Goal: Transaction & Acquisition: Purchase product/service

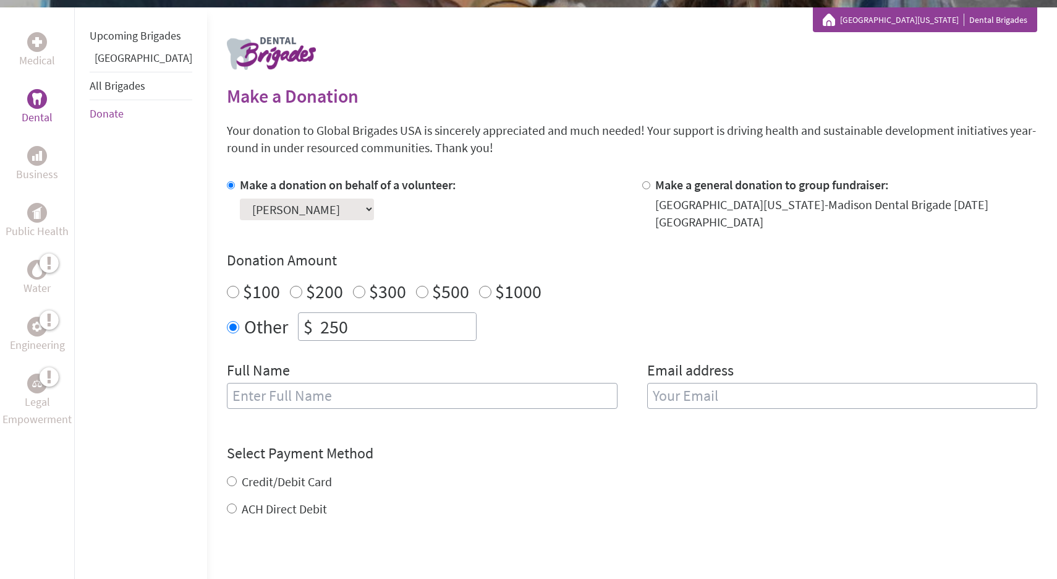
scroll to position [231, 0]
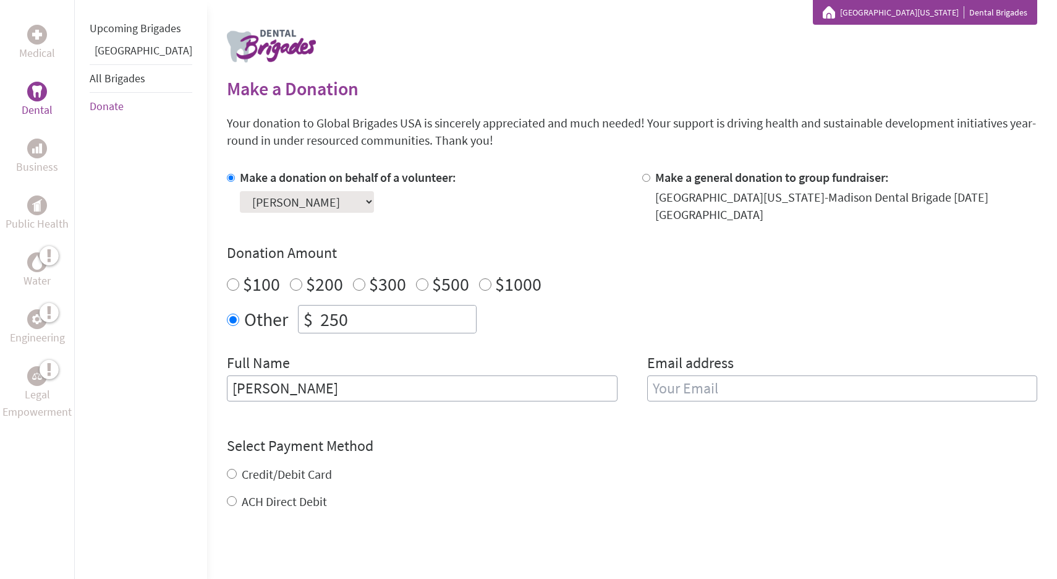
type input "[PERSON_NAME]"
click at [547, 465] on div "Credit/Debit Card" at bounding box center [632, 473] width 810 height 17
type input "e"
type input "[EMAIL_ADDRESS][DOMAIN_NAME]"
click at [278, 465] on div "Credit/Debit Card ACH Direct Debit" at bounding box center [632, 487] width 810 height 45
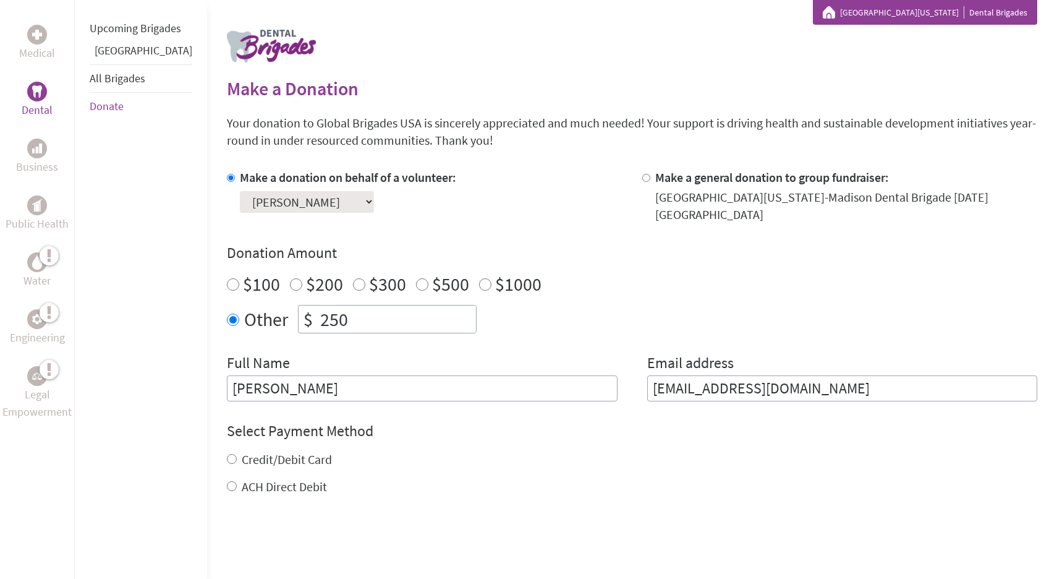
click at [281, 451] on label "Credit/Debit Card" at bounding box center [287, 458] width 90 height 15
click at [237, 454] on input "Credit/Debit Card" at bounding box center [232, 459] width 10 height 10
radio input "true"
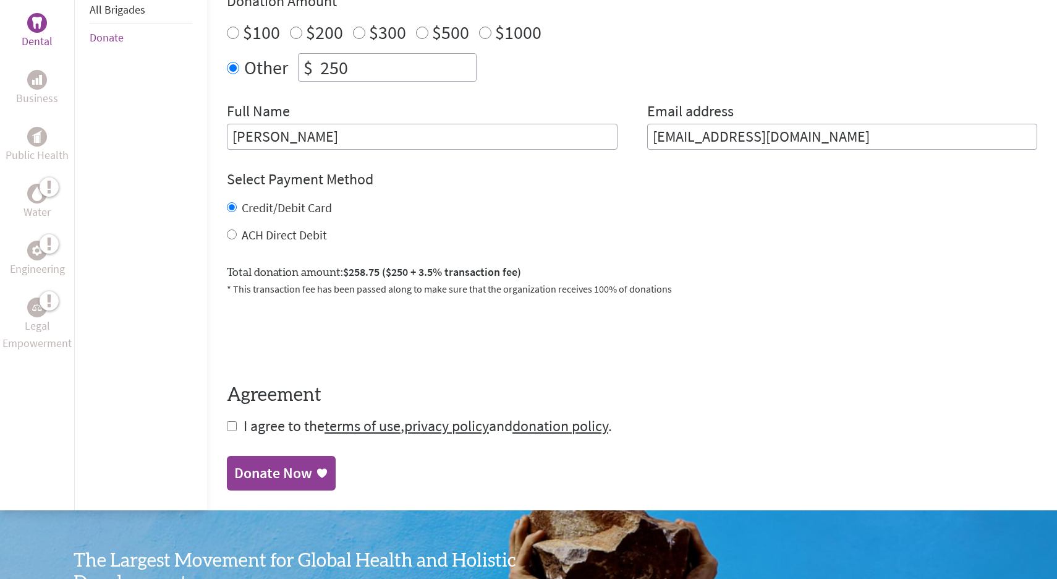
scroll to position [485, 0]
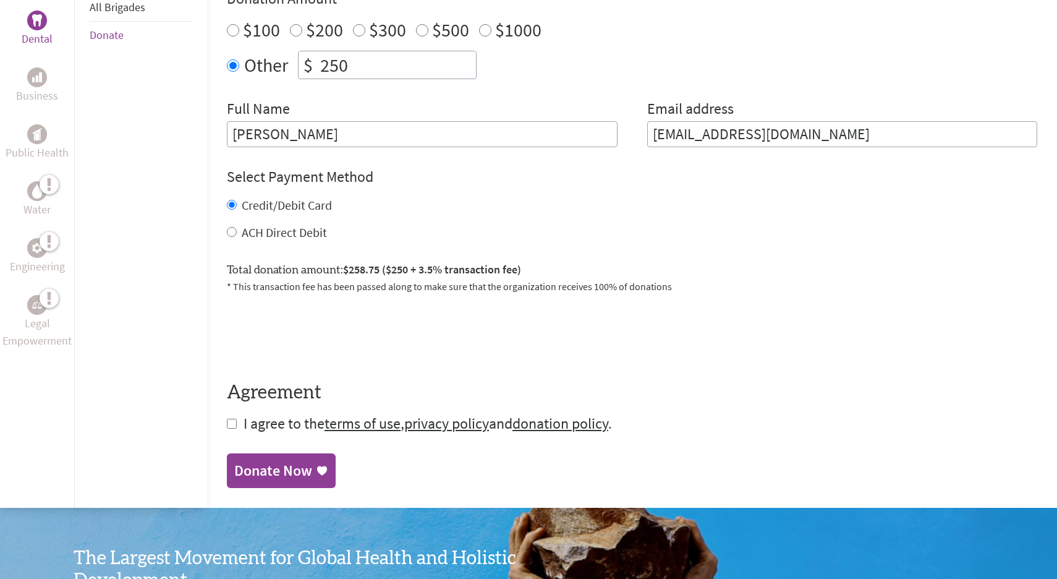
click at [285, 224] on label "ACH Direct Debit" at bounding box center [284, 231] width 85 height 15
click at [237, 227] on input "ACH Direct Debit" at bounding box center [232, 232] width 10 height 10
radio input "true"
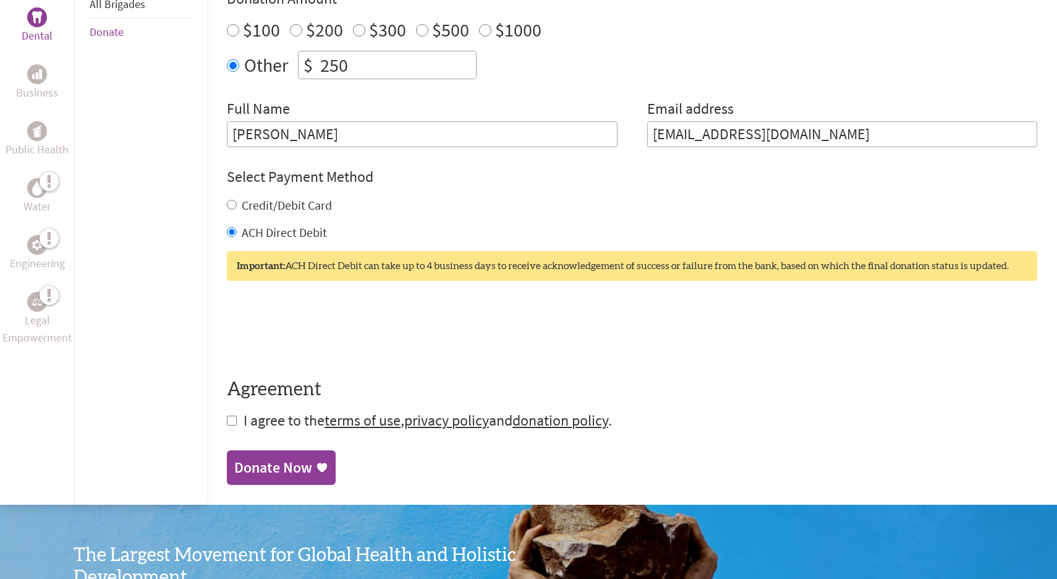
click at [286, 197] on label "Credit/Debit Card" at bounding box center [287, 204] width 90 height 15
click at [237, 200] on input "Credit/Debit Card" at bounding box center [232, 205] width 10 height 10
radio input "true"
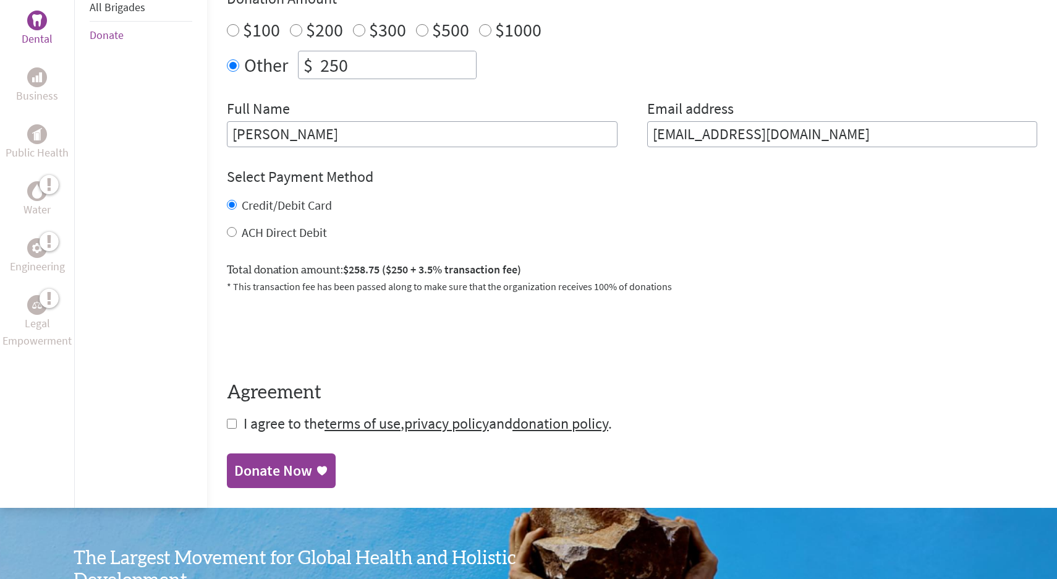
click at [254, 224] on label "ACH Direct Debit" at bounding box center [284, 231] width 85 height 15
click at [237, 227] on input "ACH Direct Debit" at bounding box center [232, 232] width 10 height 10
radio input "true"
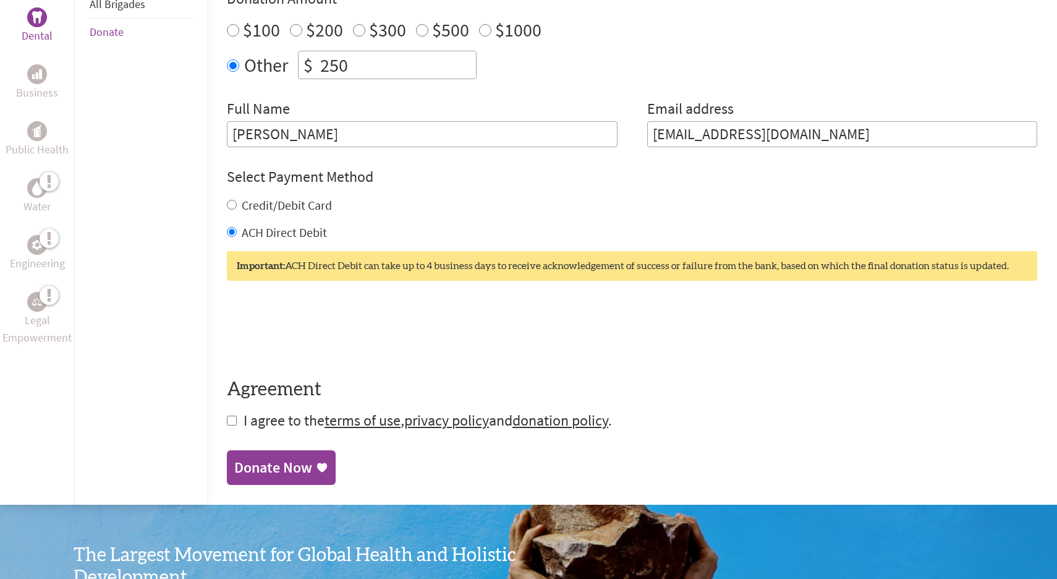
click at [260, 197] on label "Credit/Debit Card" at bounding box center [287, 204] width 90 height 15
click at [237, 200] on input "Credit/Debit Card" at bounding box center [232, 205] width 10 height 10
radio input "true"
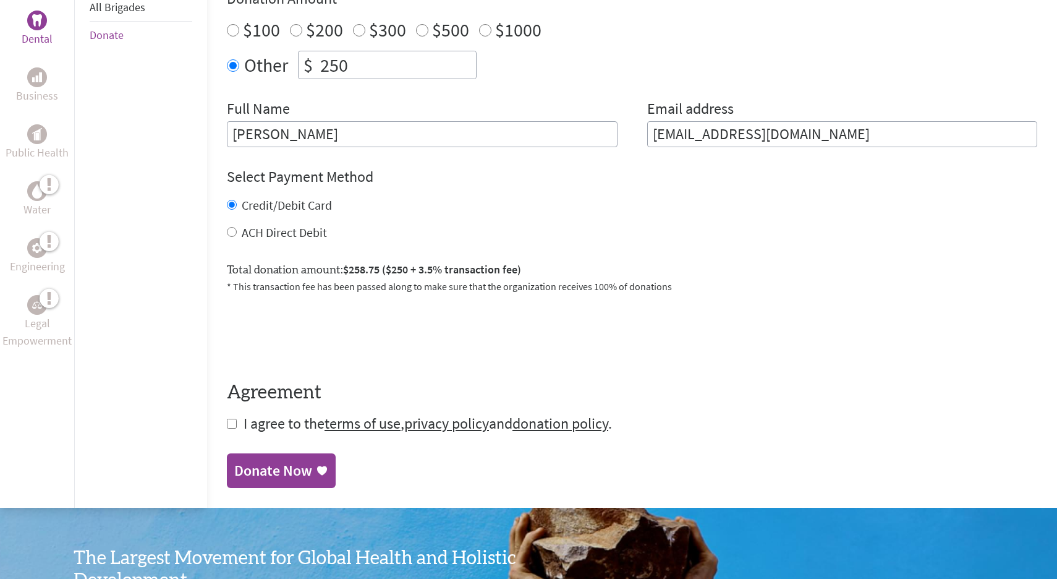
click at [244, 414] on span "I agree to the terms of use , privacy policy and donation policy ." at bounding box center [428, 423] width 368 height 19
click at [227, 412] on form "Make a donation on behalf of a volunteer: Select a volunteer... [PERSON_NAME] […" at bounding box center [632, 174] width 810 height 519
click at [227, 418] on input "checkbox" at bounding box center [232, 423] width 10 height 10
checkbox input "true"
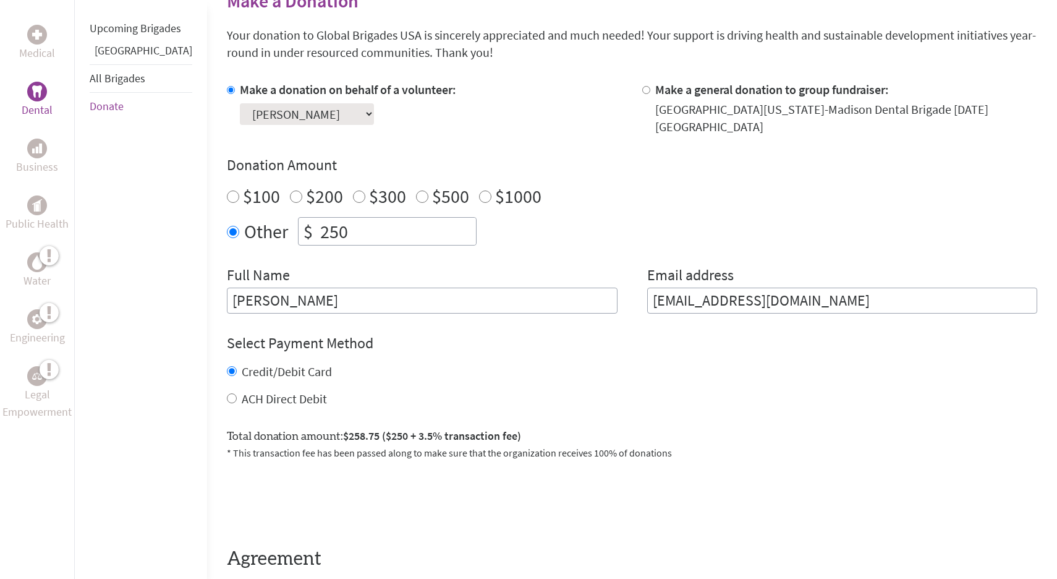
scroll to position [513, 0]
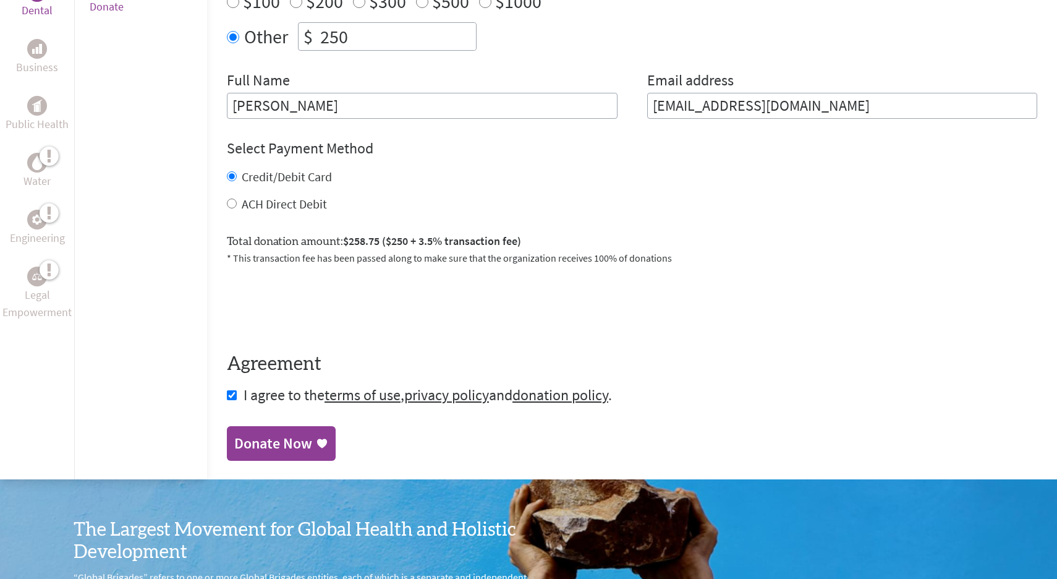
click at [280, 433] on div "Donate Now" at bounding box center [273, 443] width 78 height 20
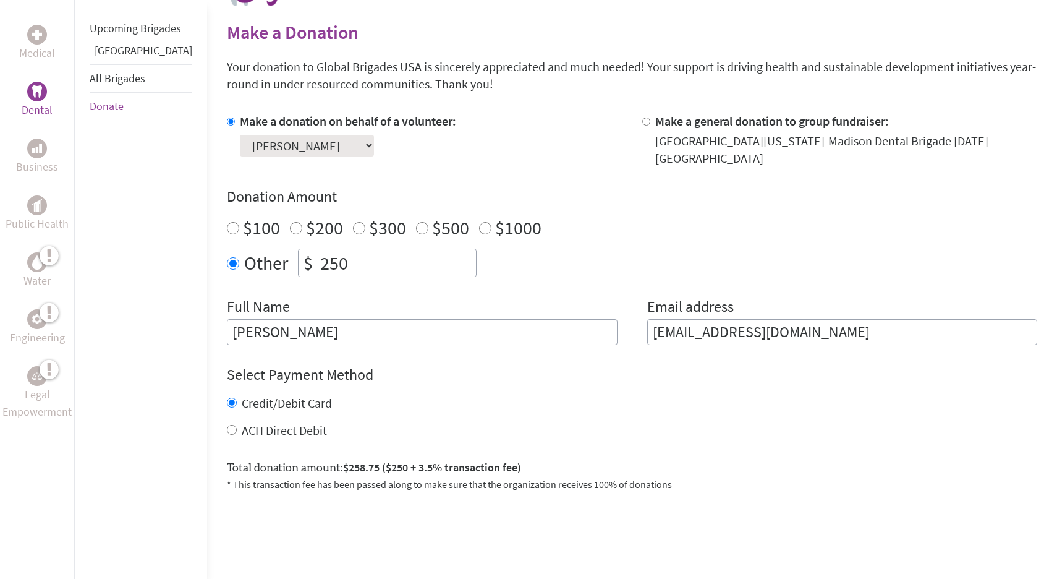
scroll to position [290, 0]
